Goal: Task Accomplishment & Management: Manage account settings

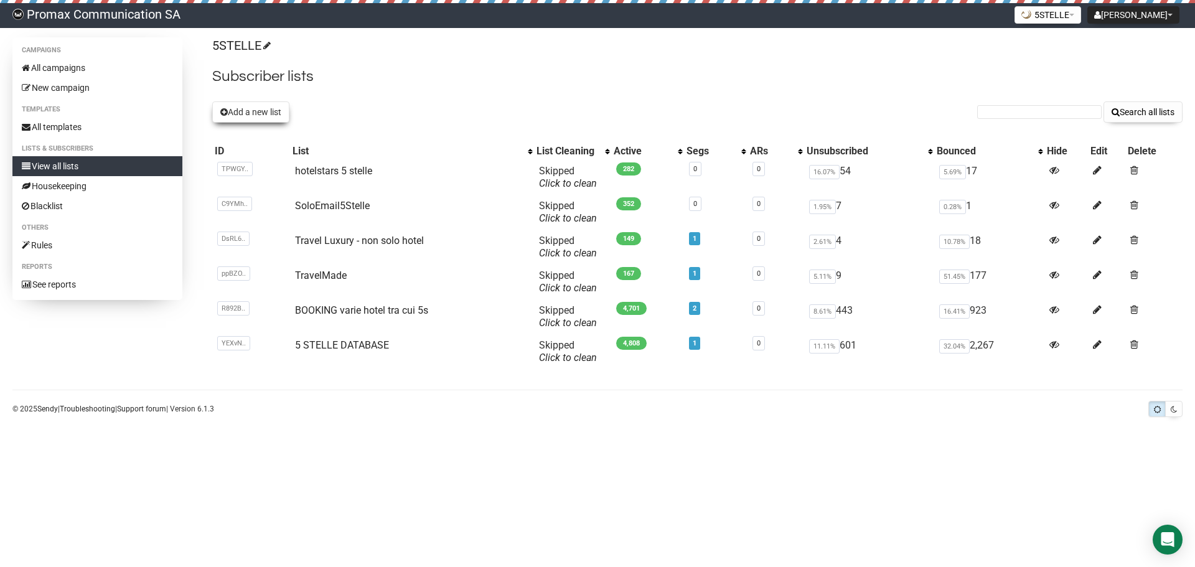
click at [244, 110] on button "Add a new list" at bounding box center [250, 111] width 77 height 21
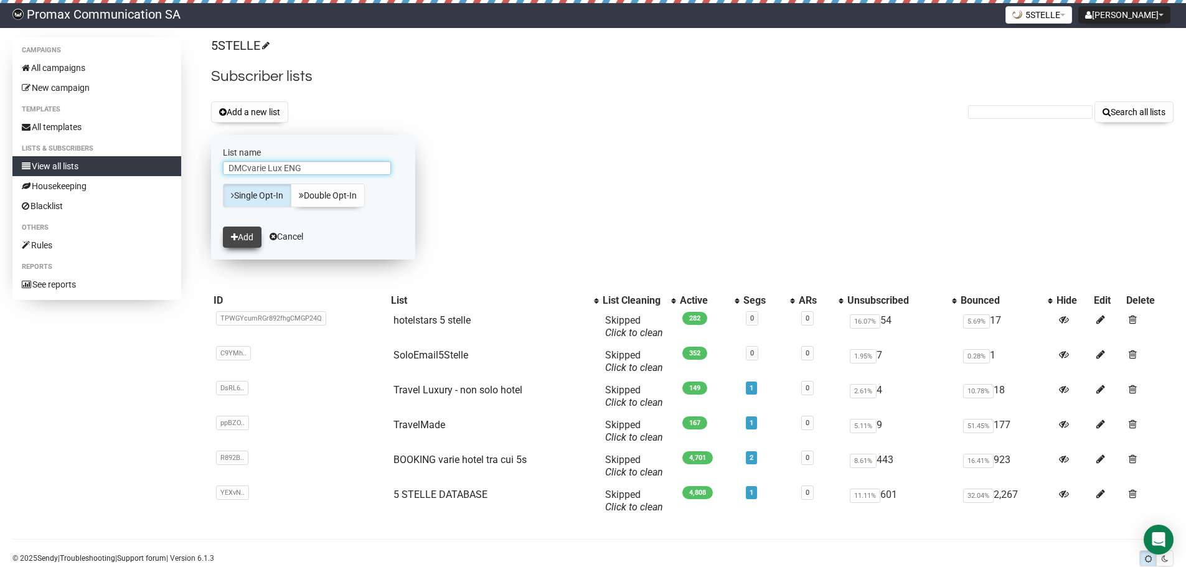
type input "DMCvarie Lux ENG"
click at [257, 237] on button "Add" at bounding box center [242, 237] width 39 height 21
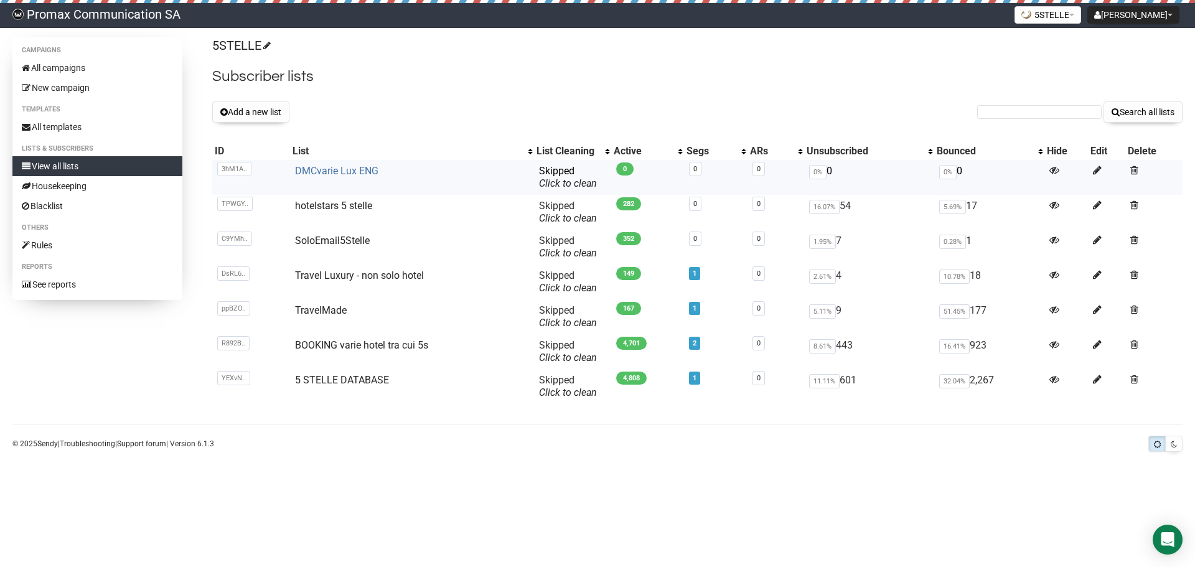
click at [307, 171] on link "DMCvarie Lux ENG" at bounding box center [336, 171] width 83 height 12
